Goal: Information Seeking & Learning: Learn about a topic

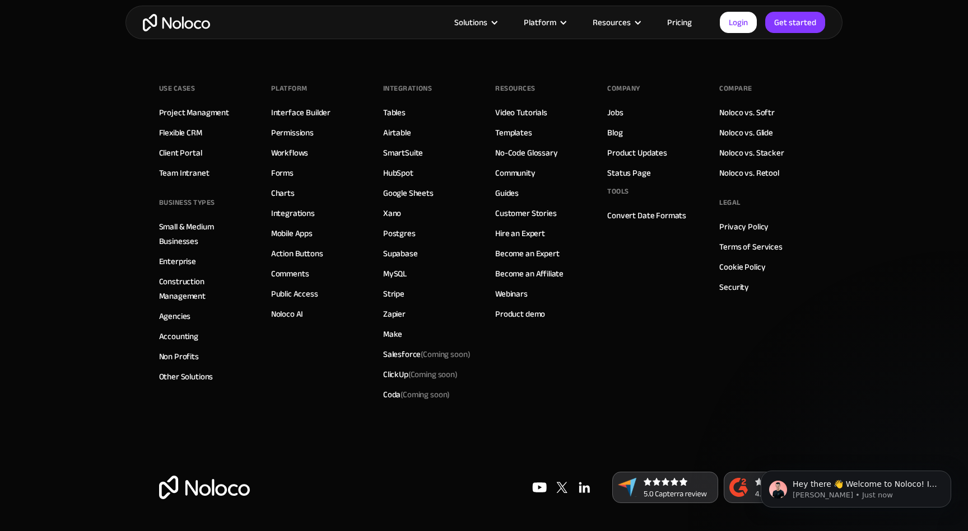
scroll to position [3391, 0]
click at [188, 303] on link "Construction Management" at bounding box center [204, 288] width 90 height 29
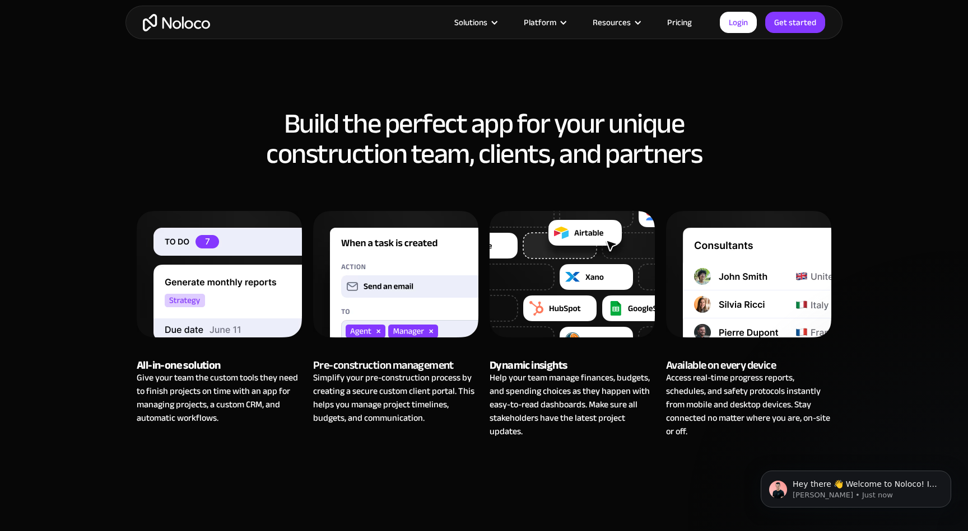
scroll to position [932, 0]
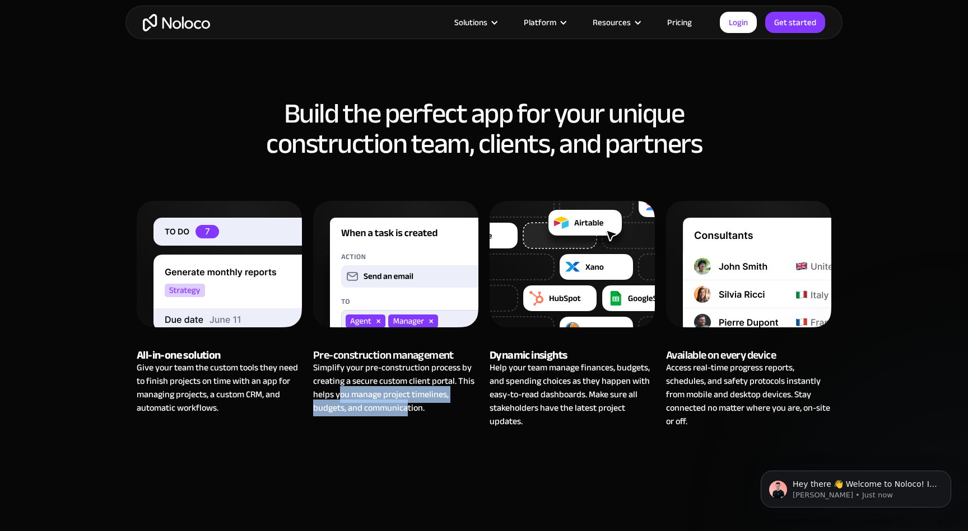
drag, startPoint x: 338, startPoint y: 394, endPoint x: 407, endPoint y: 409, distance: 70.4
click at [407, 409] on div "Simplify your pre-construction process by creating a secure custom client porta…" at bounding box center [395, 388] width 165 height 54
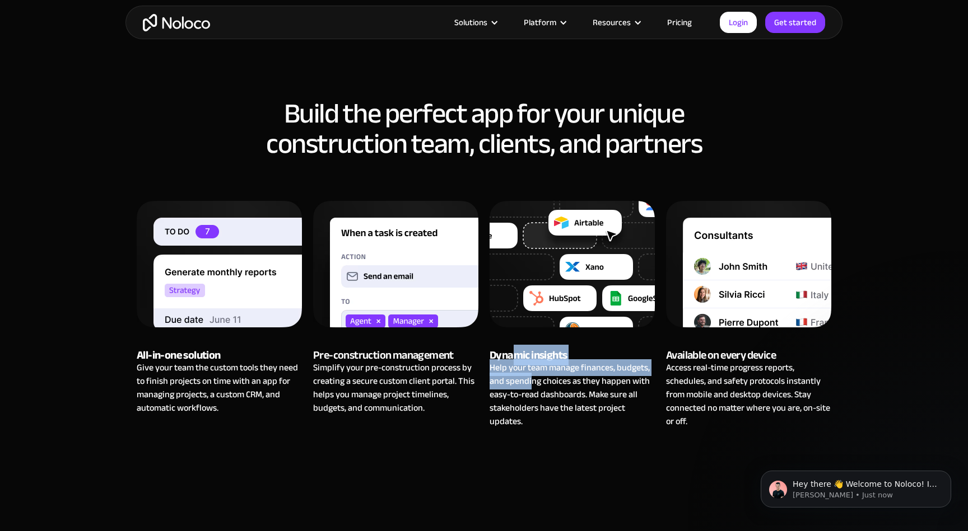
drag, startPoint x: 517, startPoint y: 356, endPoint x: 532, endPoint y: 381, distance: 29.4
click at [532, 381] on div "Dynamic insights Help your team manage finances, budgets, and spending choices …" at bounding box center [571, 314] width 165 height 227
click at [532, 381] on div "Help your team manage finances, budgets, and spending choices as they happen wi…" at bounding box center [571, 394] width 165 height 67
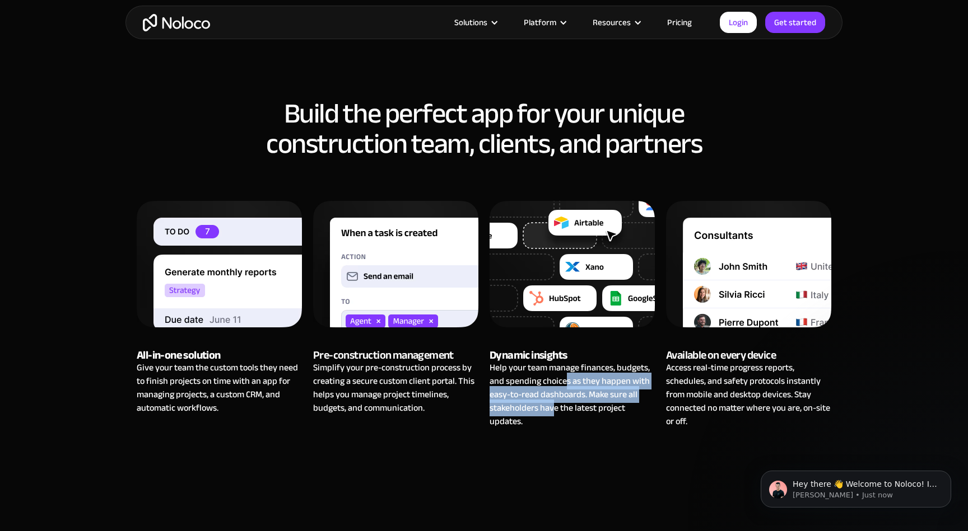
drag, startPoint x: 564, startPoint y: 382, endPoint x: 555, endPoint y: 410, distance: 30.1
click at [555, 410] on div "Help your team manage finances, budgets, and spending choices as they happen wi…" at bounding box center [571, 394] width 165 height 67
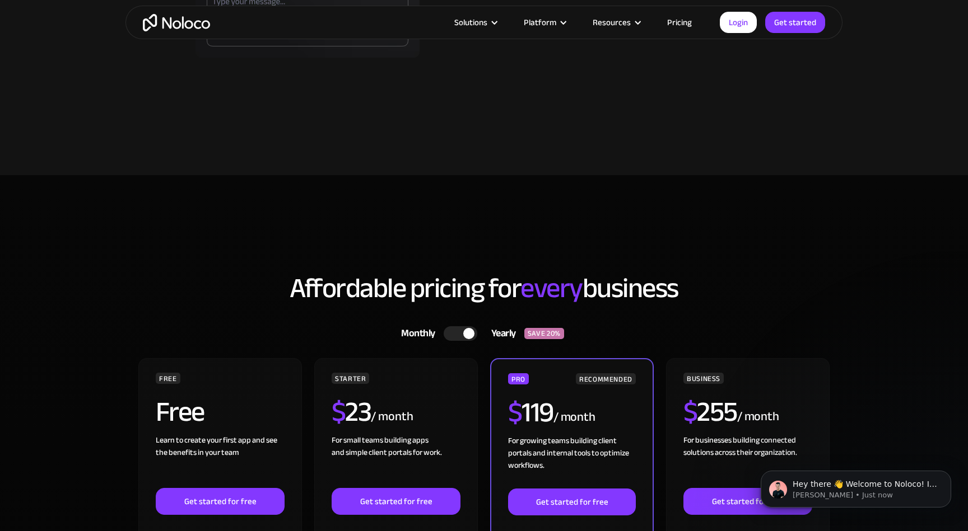
scroll to position [3094, 0]
